Goal: Transaction & Acquisition: Subscribe to service/newsletter

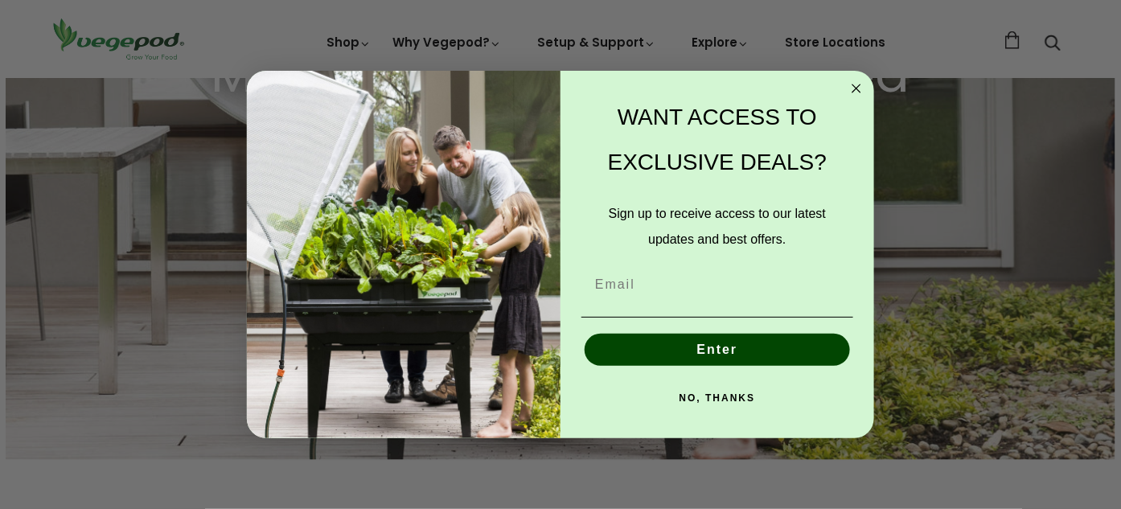
scroll to position [0, 267]
click at [639, 291] on input "Email" at bounding box center [717, 285] width 272 height 32
type input "[EMAIL_ADDRESS][DOMAIN_NAME]"
click at [709, 355] on button "Enter" at bounding box center [717, 350] width 265 height 32
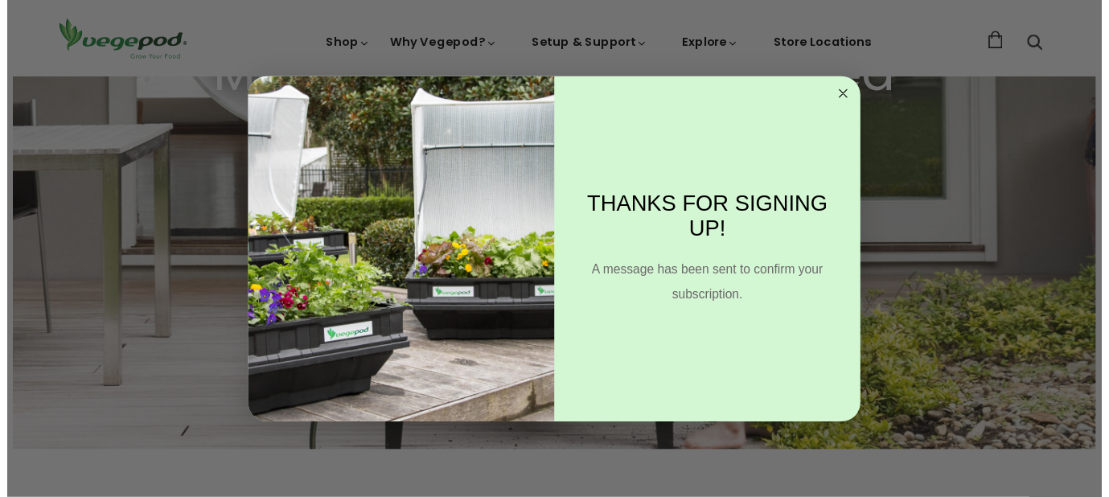
scroll to position [0, 534]
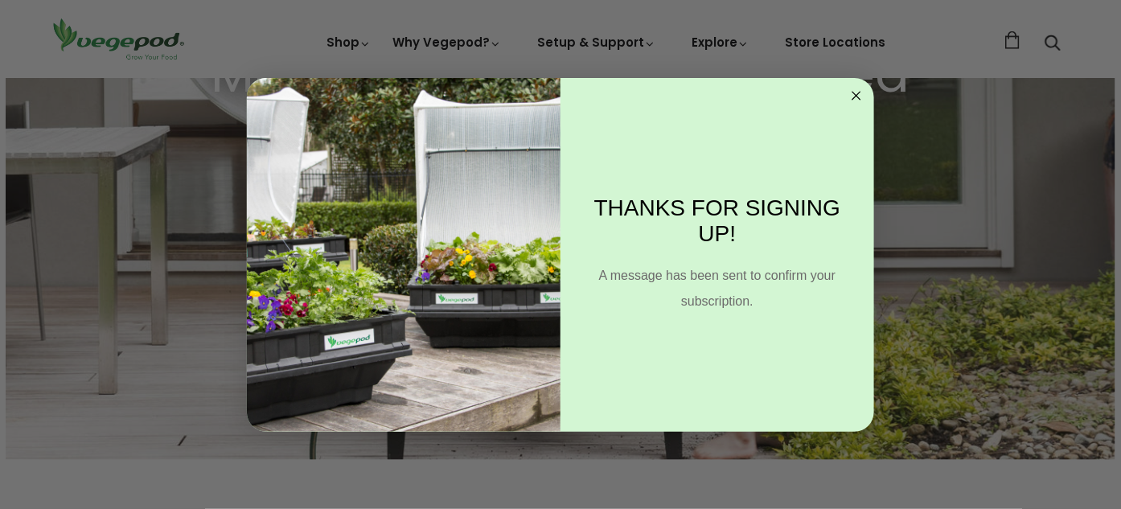
click at [355, 44] on div "Close dialog THANKS FOR SIGNING UP! A message has been sent to confirm your sub…" at bounding box center [560, 254] width 1121 height 509
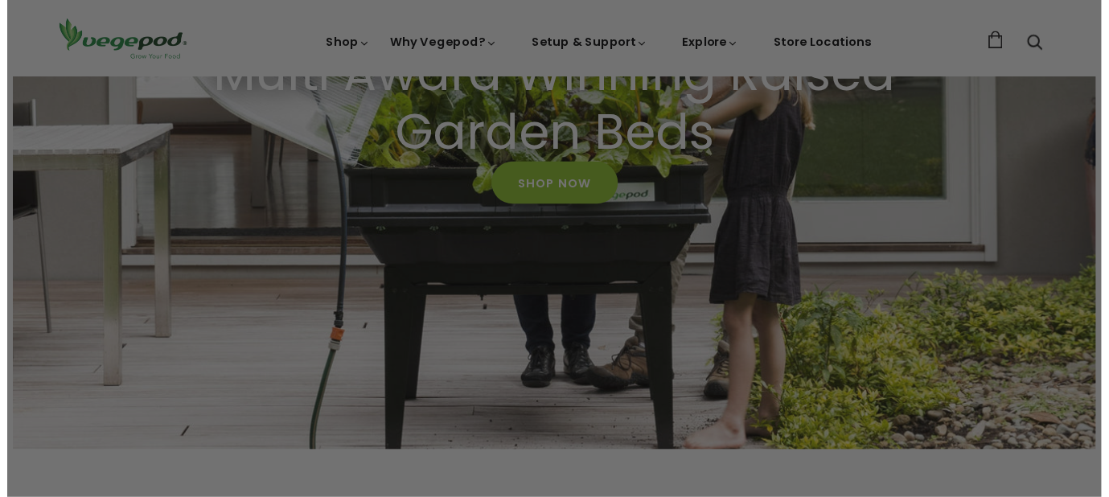
scroll to position [0, 528]
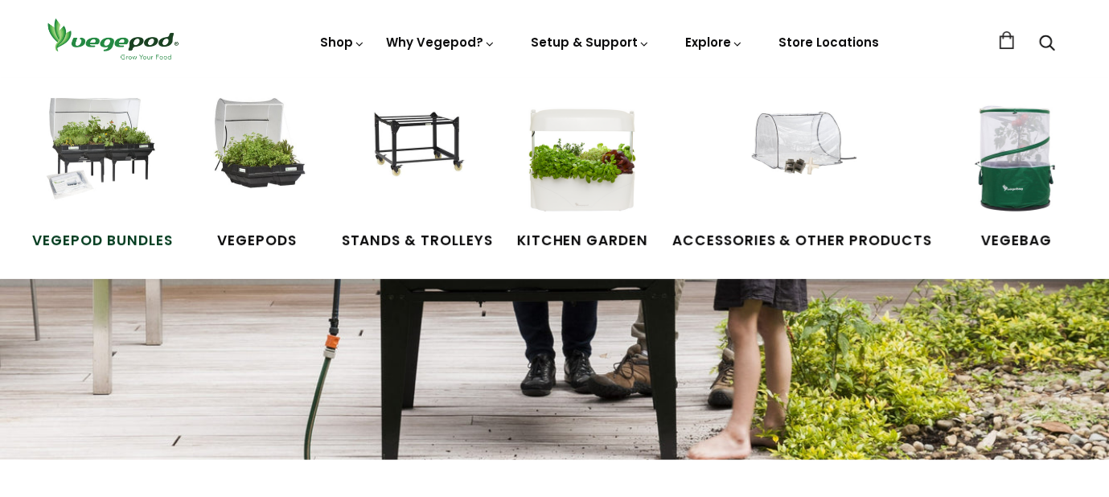
click at [112, 140] on img at bounding box center [102, 158] width 121 height 121
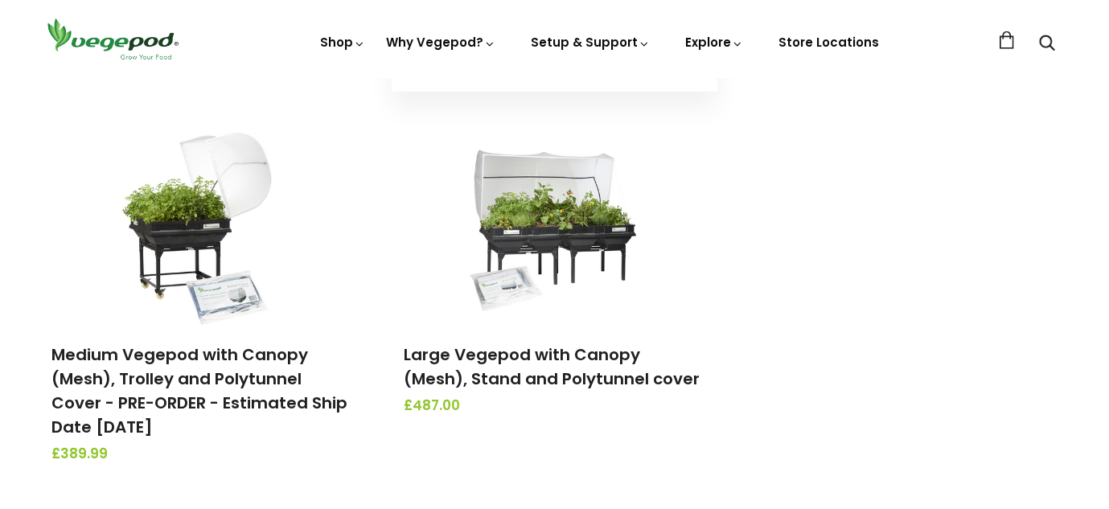
scroll to position [563, 0]
